Goal: Transaction & Acquisition: Purchase product/service

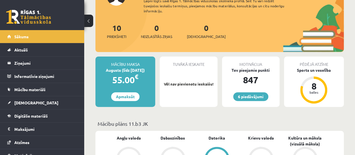
scroll to position [60, 0]
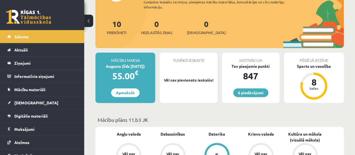
click at [131, 63] on div "Augusts (līdz 15.08.25)" at bounding box center [125, 66] width 60 height 6
click at [126, 96] on link "Apmaksāt" at bounding box center [125, 92] width 28 height 9
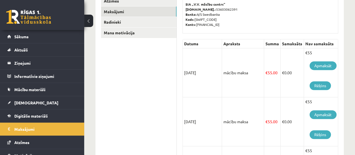
scroll to position [98, 0]
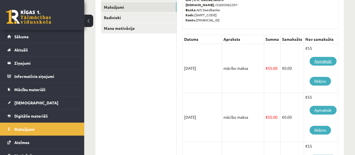
click at [321, 61] on link "Apmaksāt" at bounding box center [323, 61] width 27 height 9
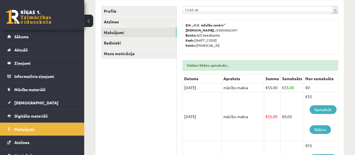
scroll to position [90, 0]
